Goal: Find specific page/section: Find specific page/section

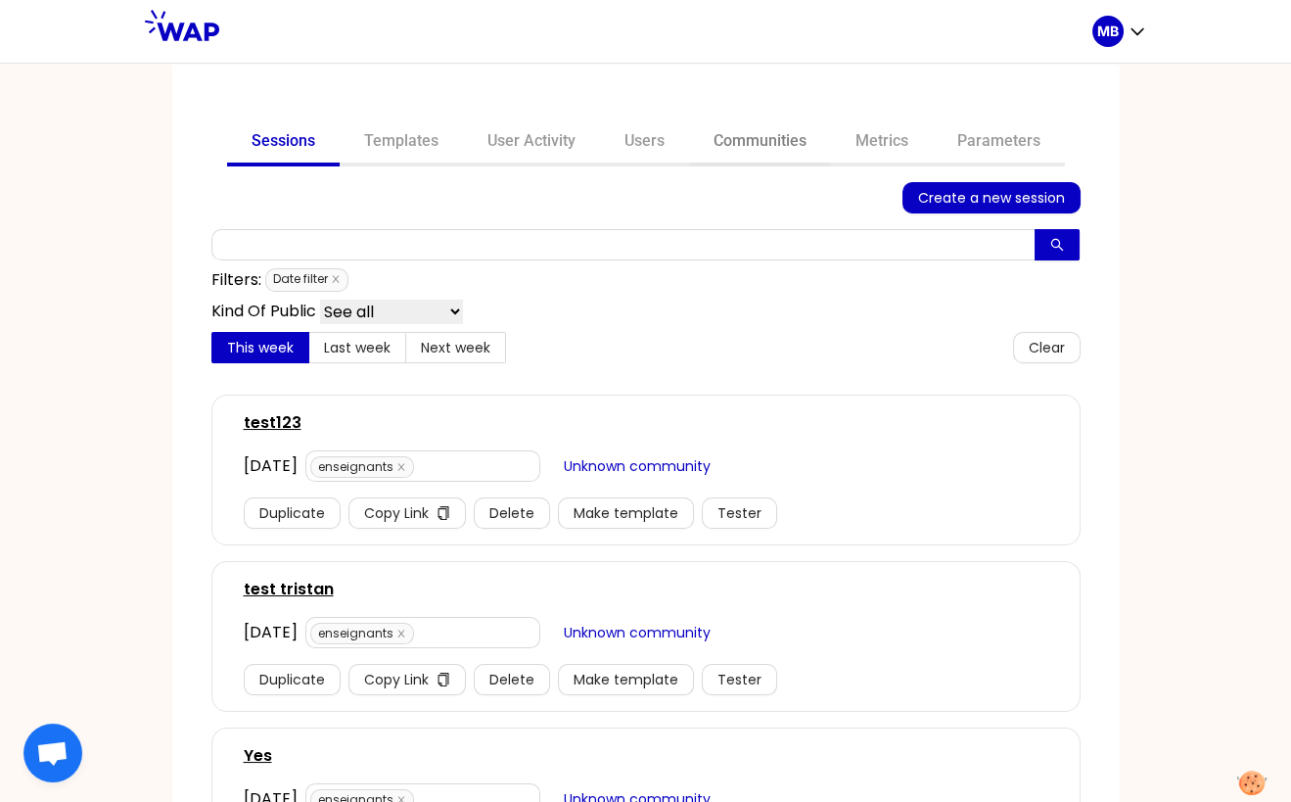
click at [753, 138] on link "Communities" at bounding box center [760, 142] width 142 height 47
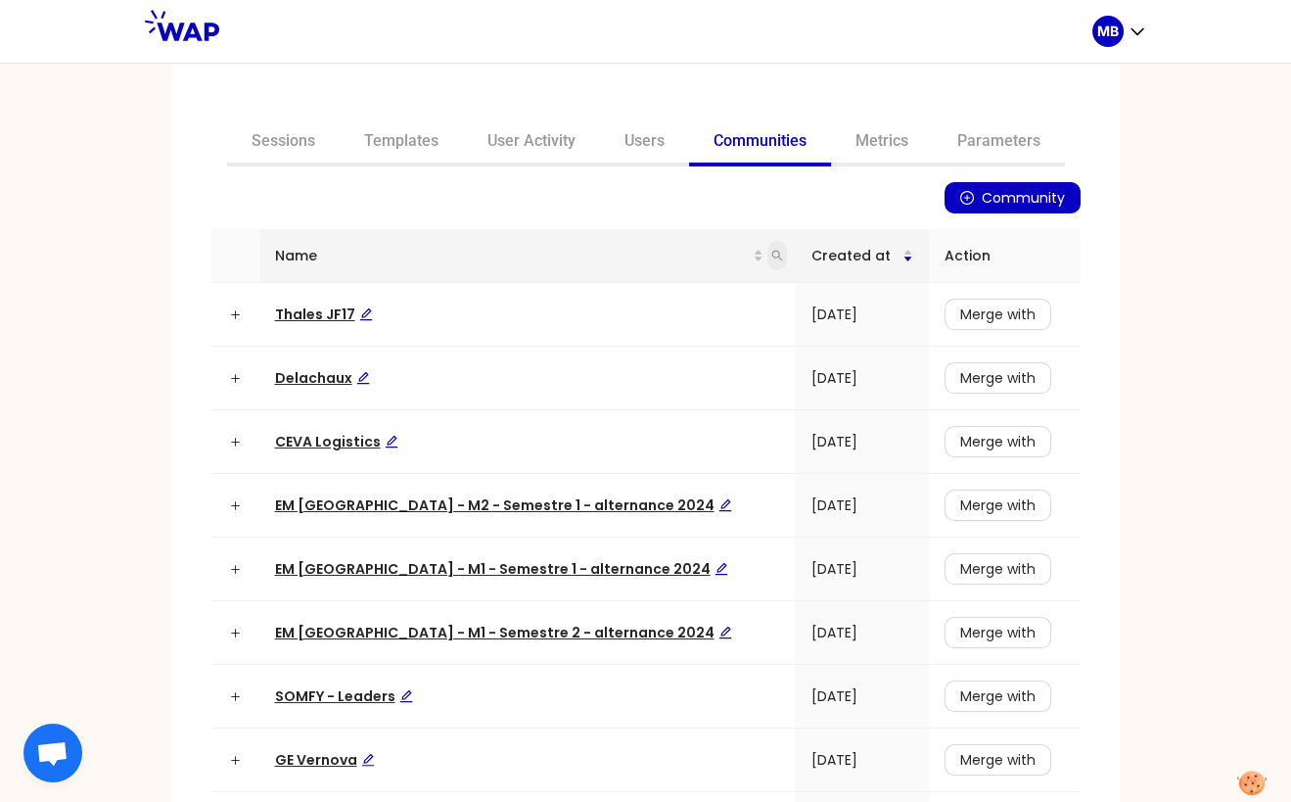
click at [768, 252] on span at bounding box center [778, 255] width 20 height 29
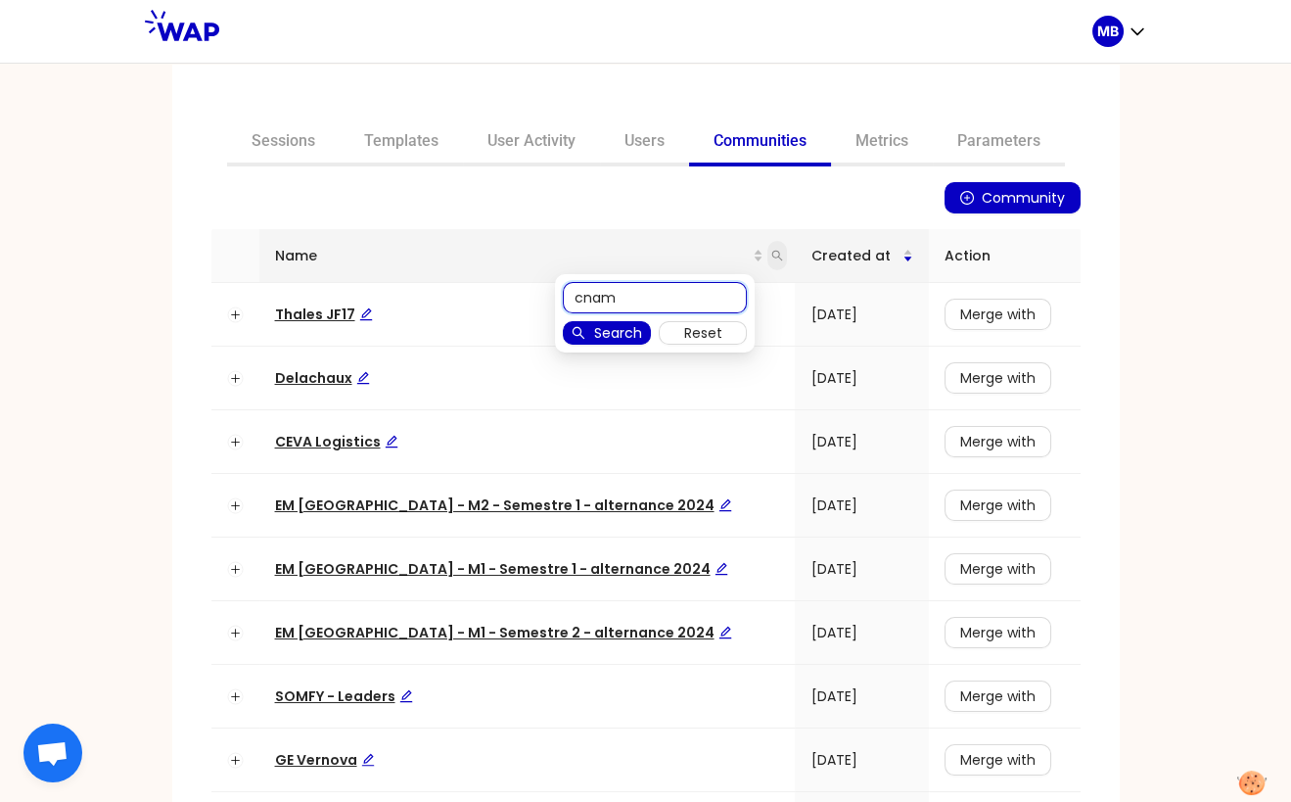
type input "cnam"
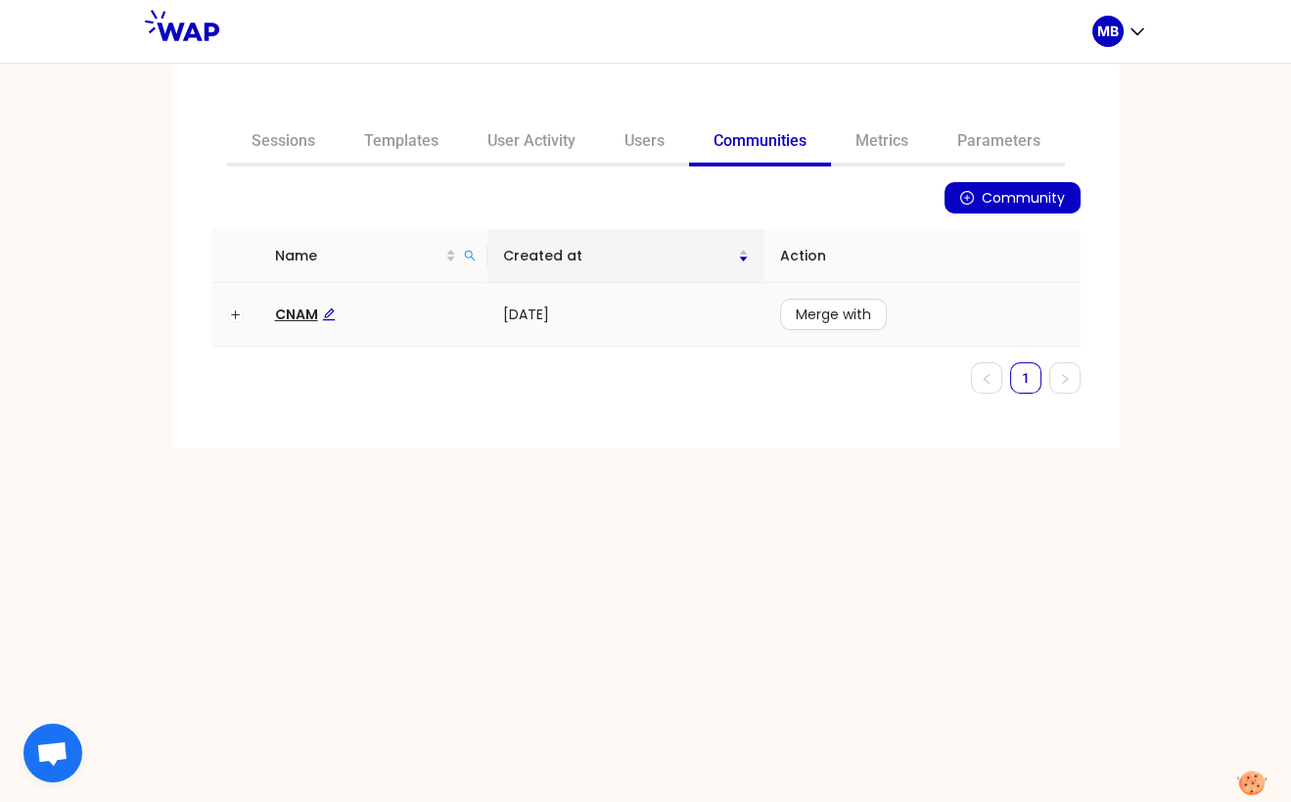
click at [296, 319] on span "CNAM" at bounding box center [305, 314] width 61 height 20
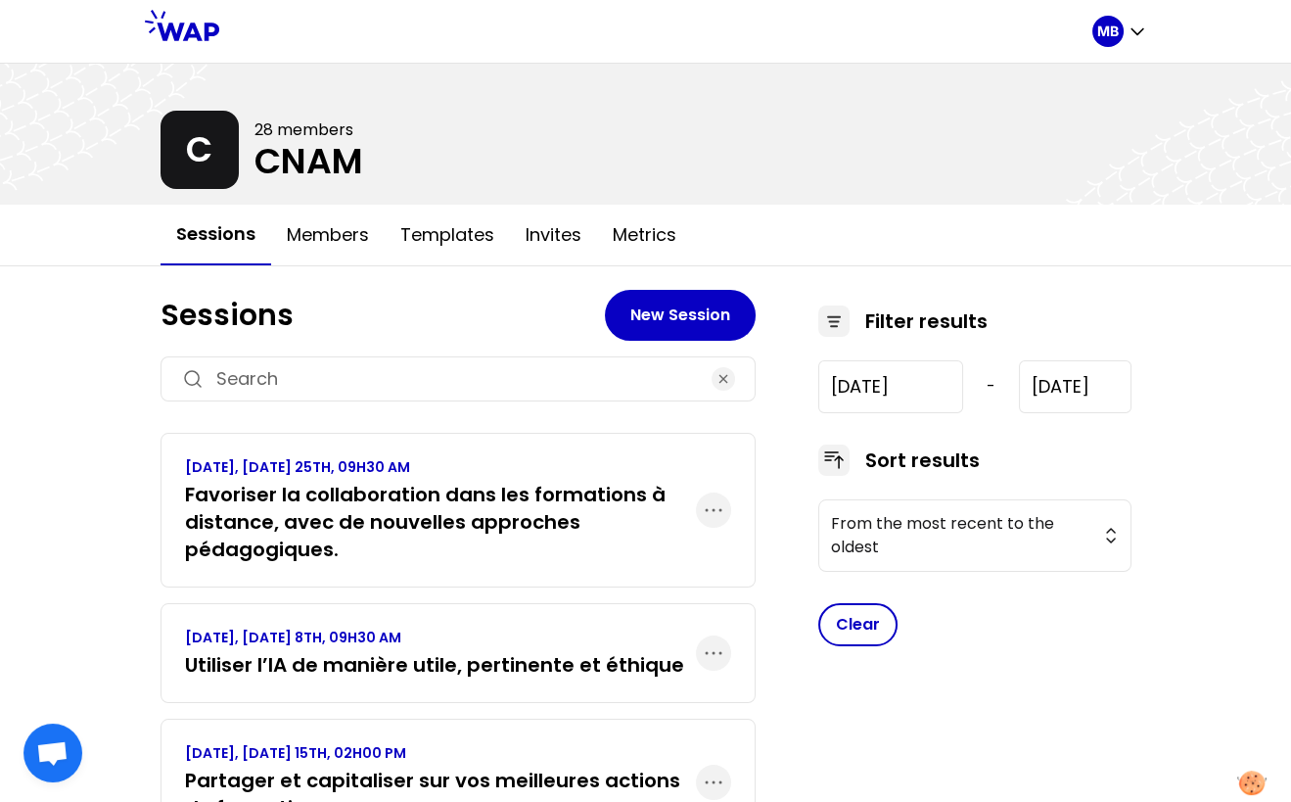
scroll to position [215, 0]
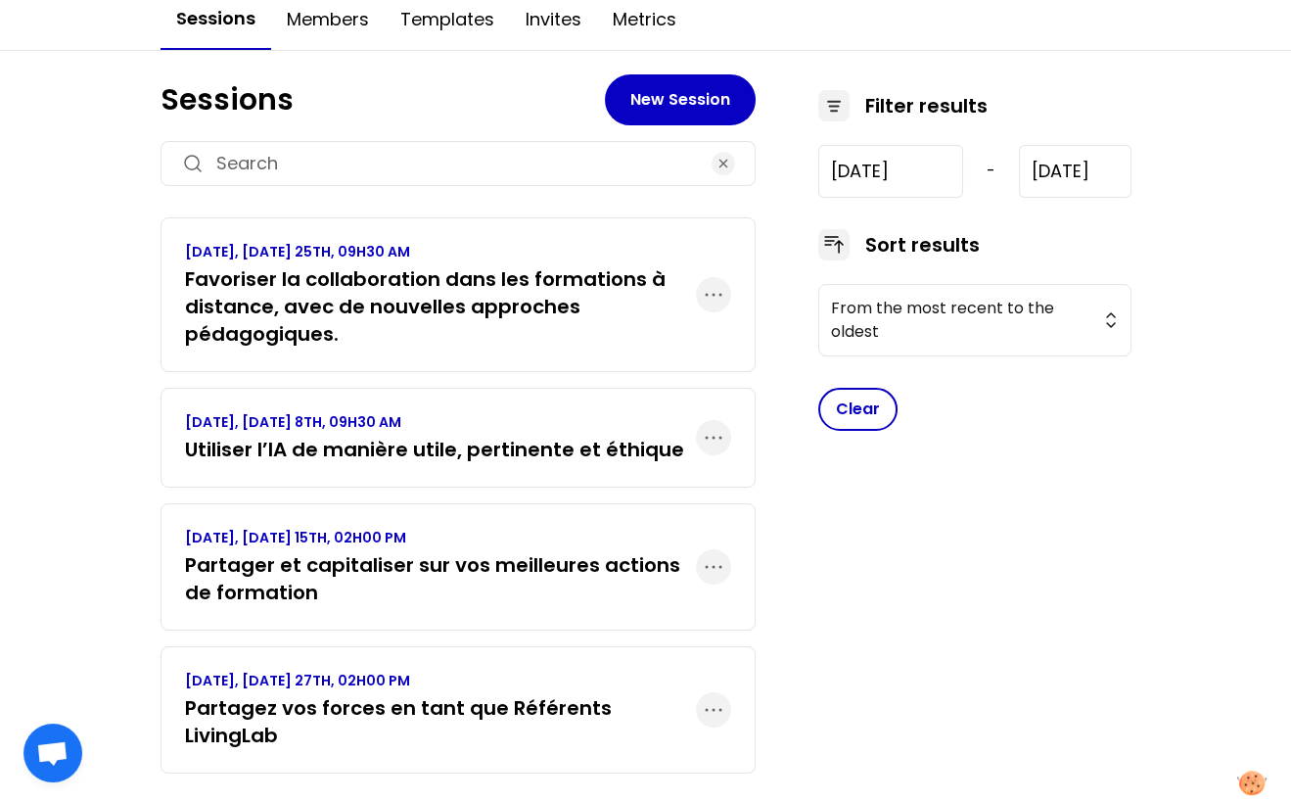
click at [387, 676] on p "[DATE], [DATE] 27TH, 02H00 PM" at bounding box center [440, 681] width 511 height 20
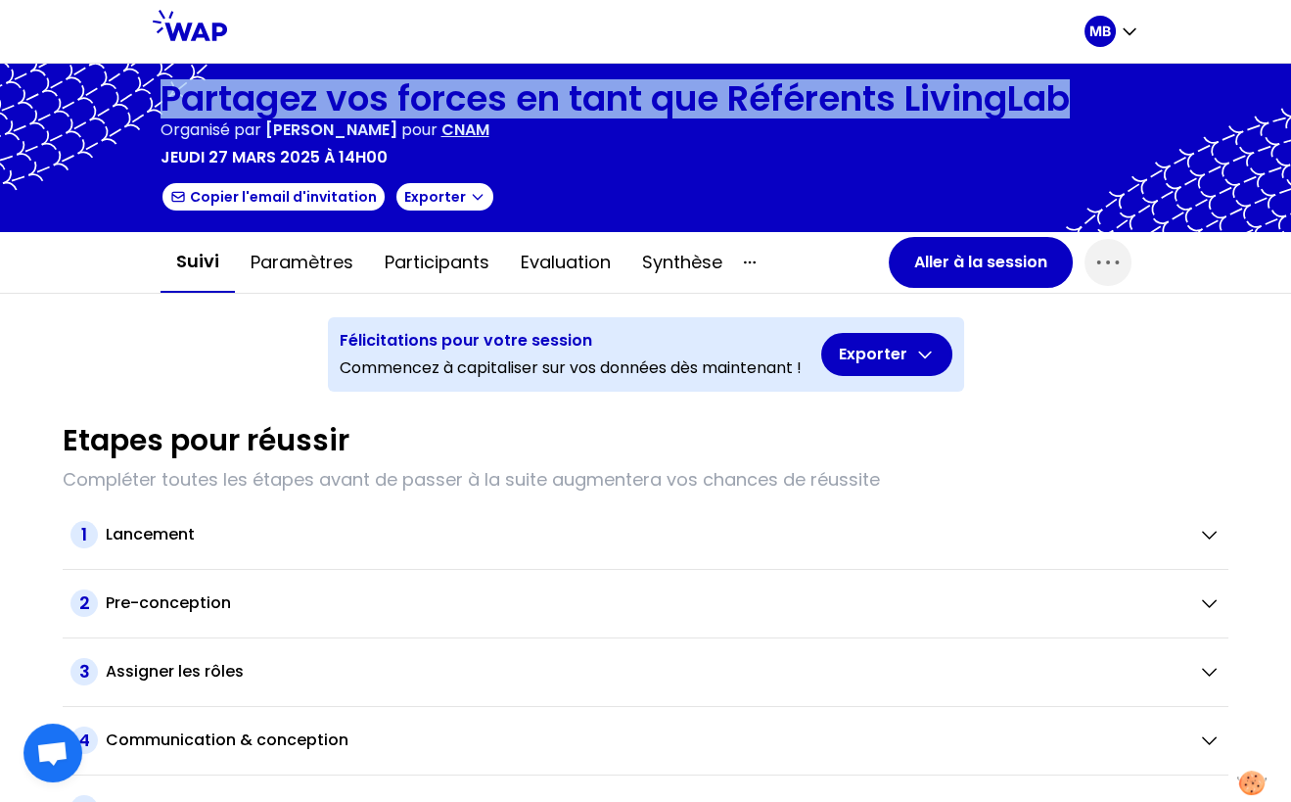
drag, startPoint x: 162, startPoint y: 95, endPoint x: 1073, endPoint y: 91, distance: 911.5
click at [1070, 91] on h1 "Partagez vos forces en tant que Référents LivingLab" at bounding box center [616, 98] width 910 height 39
copy h1 "Partagez vos forces en tant que Référents LivingLab"
